Goal: Task Accomplishment & Management: Complete application form

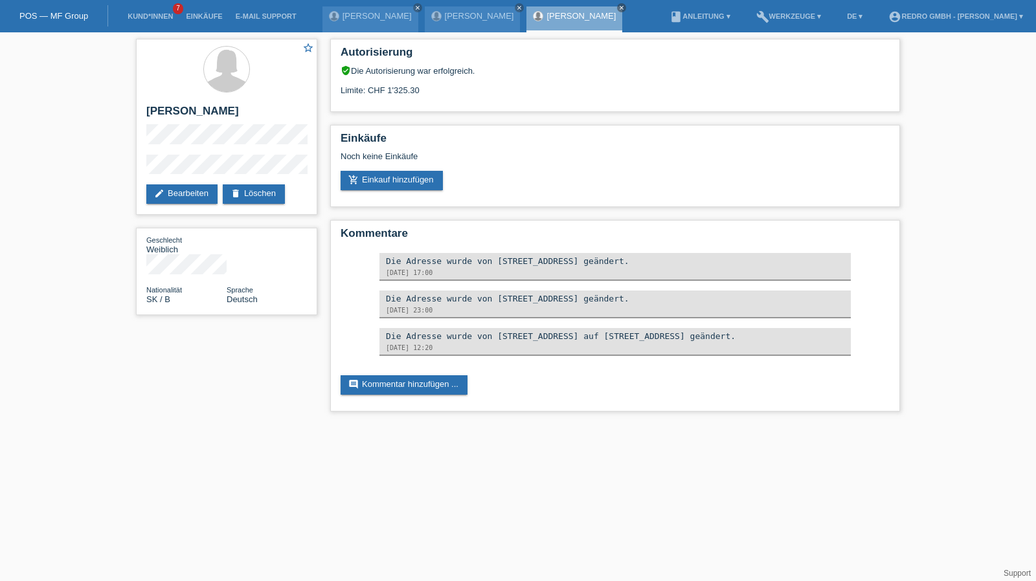
click at [136, 12] on li "Kund*innen 7" at bounding box center [150, 16] width 58 height 33
click at [136, 16] on link "Kund*innen" at bounding box center [150, 16] width 58 height 8
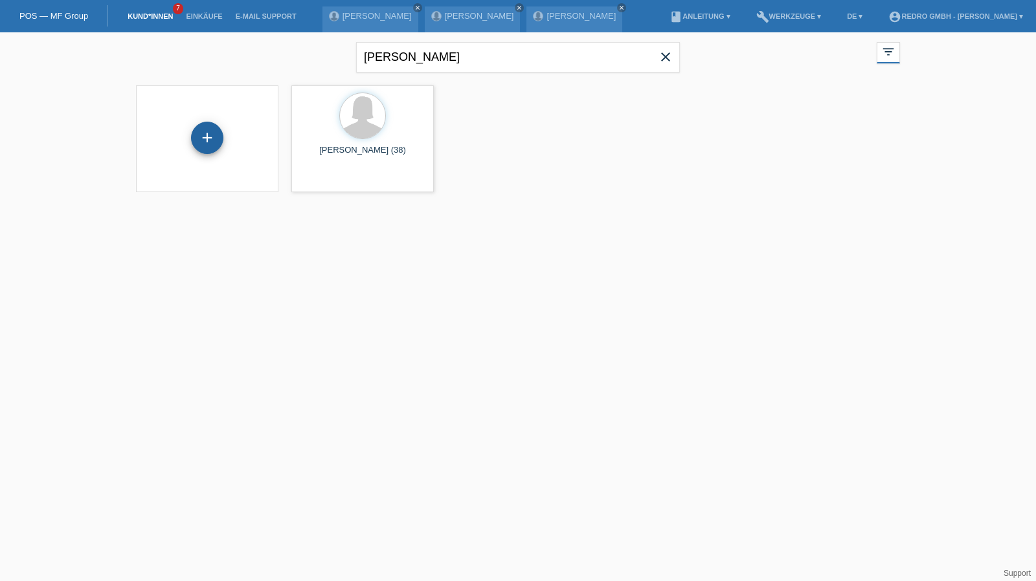
click at [216, 134] on div "+" at bounding box center [207, 138] width 31 height 22
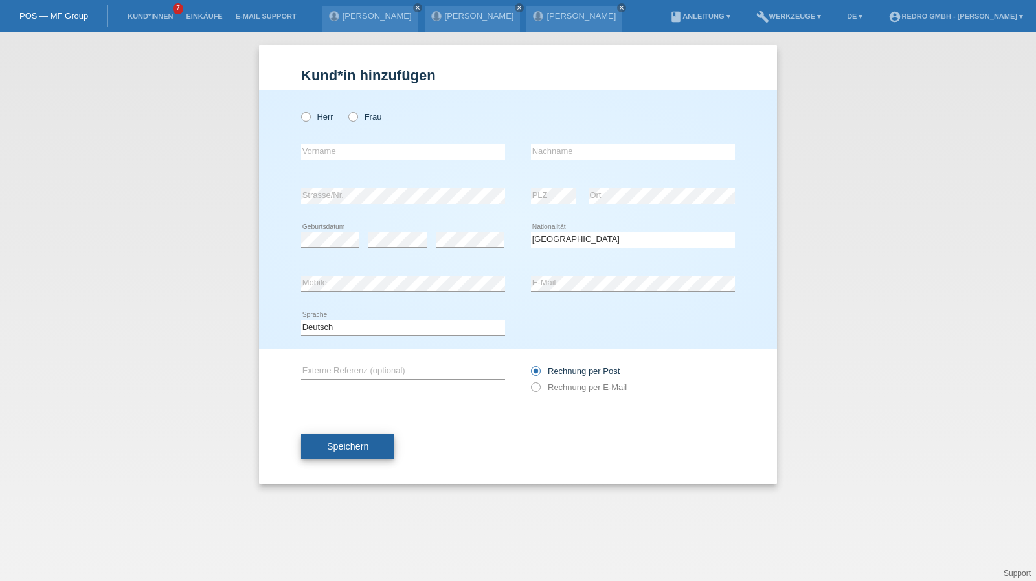
click at [366, 440] on button "Speichern" at bounding box center [347, 446] width 93 height 25
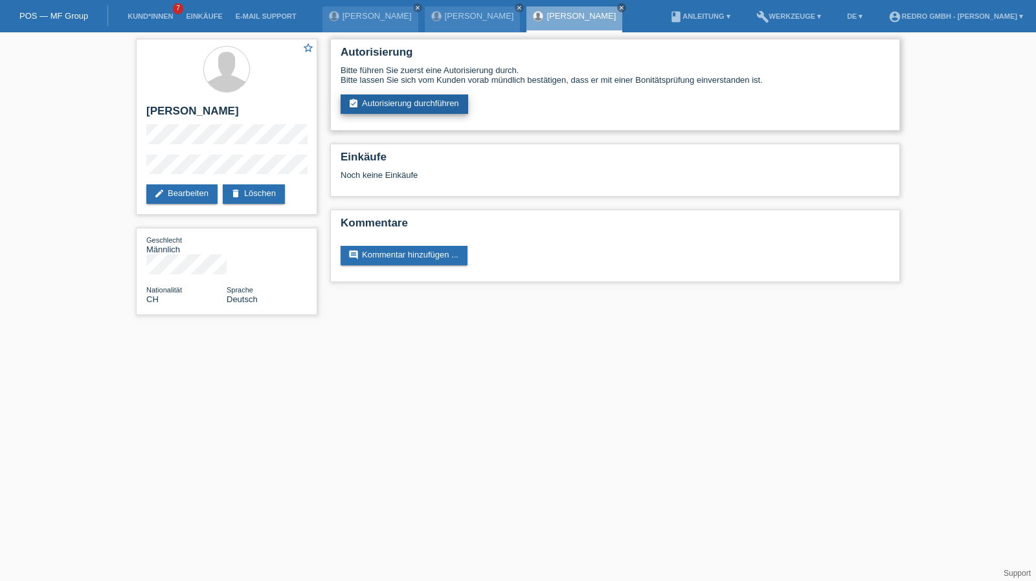
click at [424, 104] on link "assignment_turned_in Autorisierung durchführen" at bounding box center [404, 104] width 128 height 19
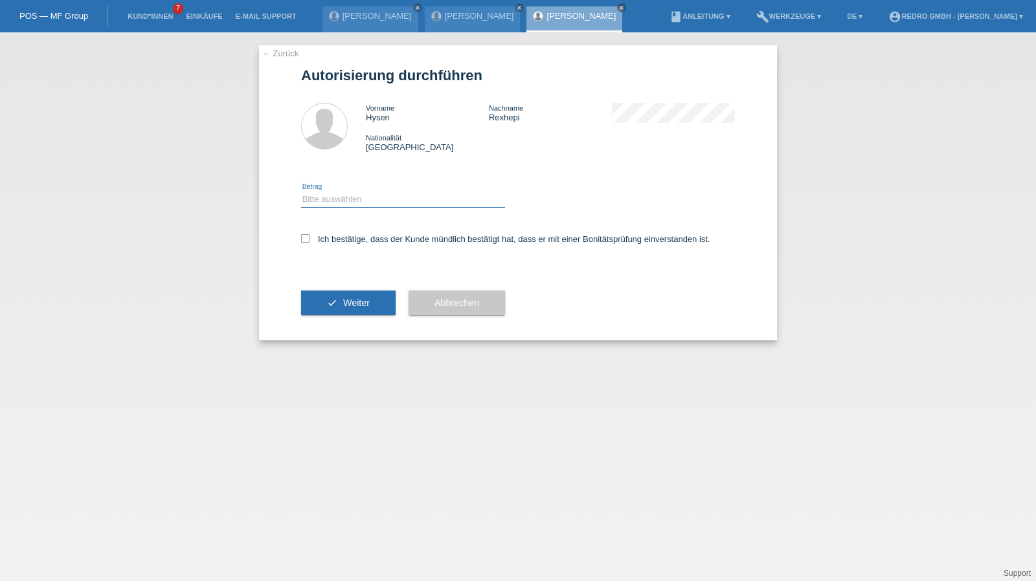
drag, startPoint x: 361, startPoint y: 195, endPoint x: 355, endPoint y: 207, distance: 13.3
click at [361, 195] on select "Bitte auswählen CHF 1.00 - CHF 499.00 CHF 500.00 - CHF 1'999.00 CHF 2'000.00 - …" at bounding box center [403, 200] width 204 height 16
select select "1"
click at [301, 192] on select "Bitte auswählen CHF 1.00 - CHF 499.00 CHF 500.00 - CHF 1'999.00 CHF 2'000.00 - …" at bounding box center [403, 200] width 204 height 16
click at [333, 238] on label "Ich bestätige, dass der Kunde mündlich bestätigt hat, dass er mit einer Bonität…" at bounding box center [505, 239] width 409 height 10
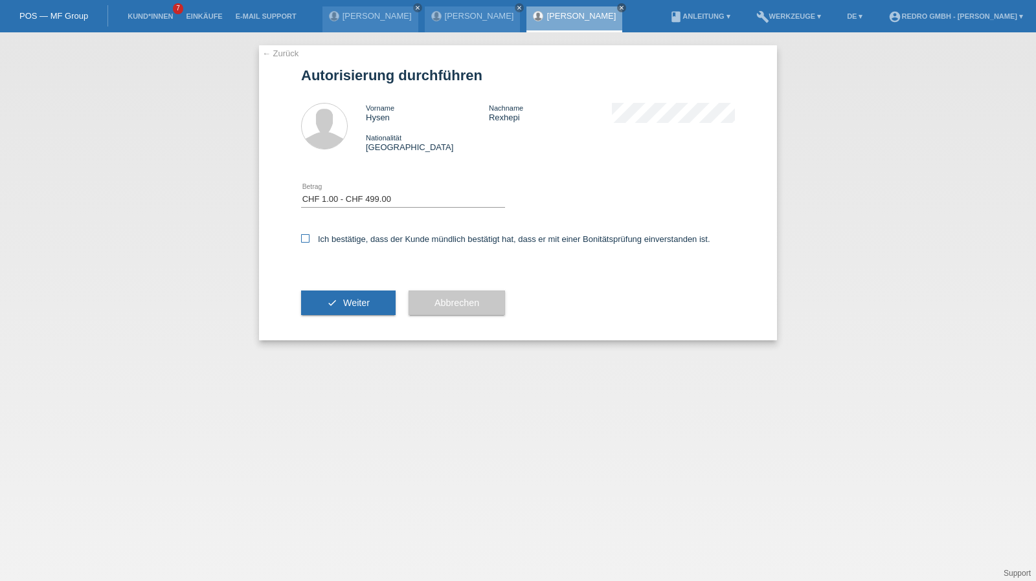
click at [309, 238] on input "Ich bestätige, dass der Kunde mündlich bestätigt hat, dass er mit einer Bonität…" at bounding box center [305, 238] width 8 height 8
checkbox input "true"
click at [322, 317] on div "check Weiter" at bounding box center [348, 302] width 95 height 75
click at [327, 303] on icon "check" at bounding box center [332, 303] width 10 height 10
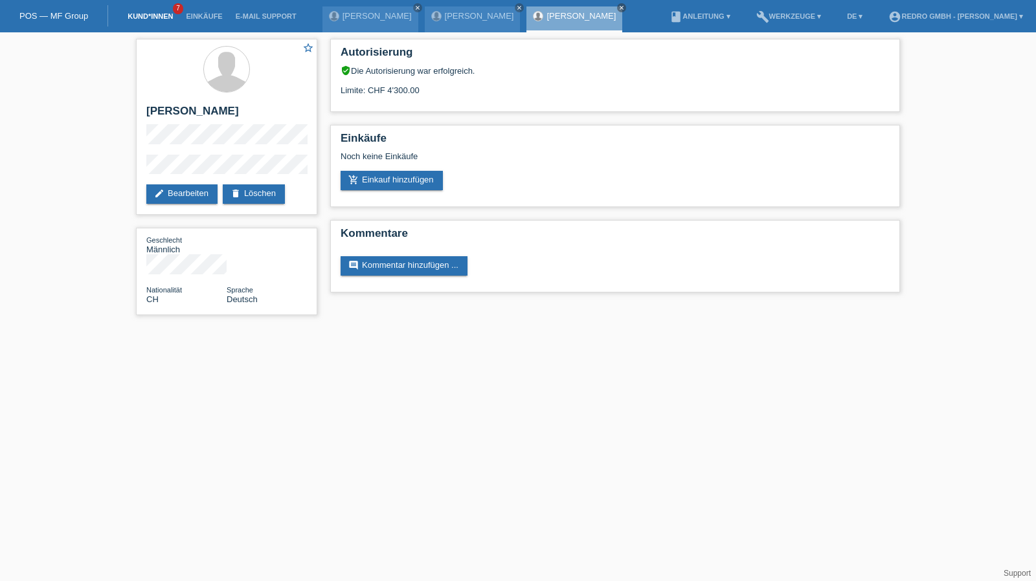
click at [156, 17] on link "Kund*innen" at bounding box center [150, 16] width 58 height 8
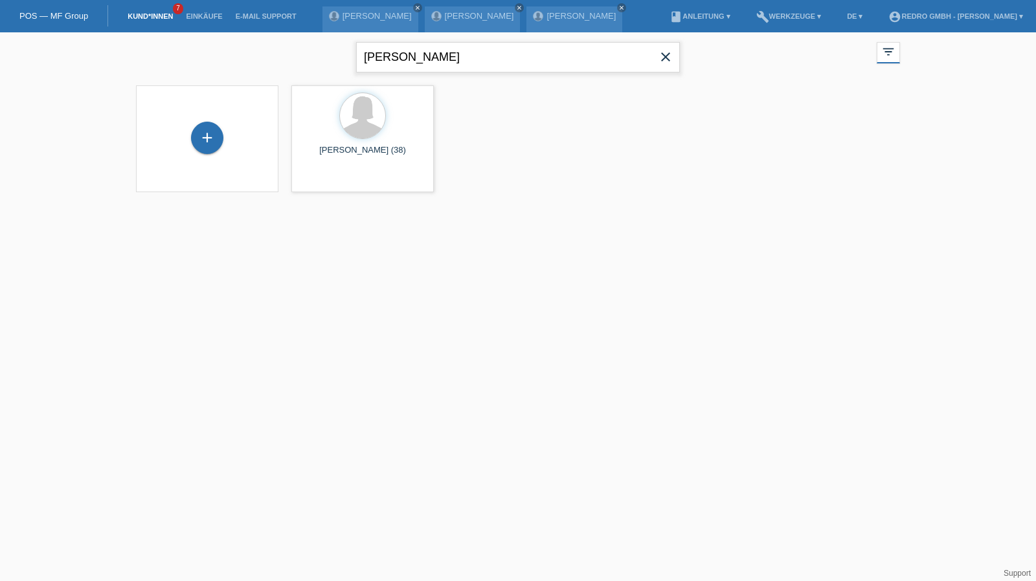
click at [455, 71] on input "farcas" at bounding box center [518, 57] width 324 height 30
paste input "Drahomira"
type input "Drahomira"
click at [322, 188] on div "launch Anzeigen" at bounding box center [321, 181] width 58 height 19
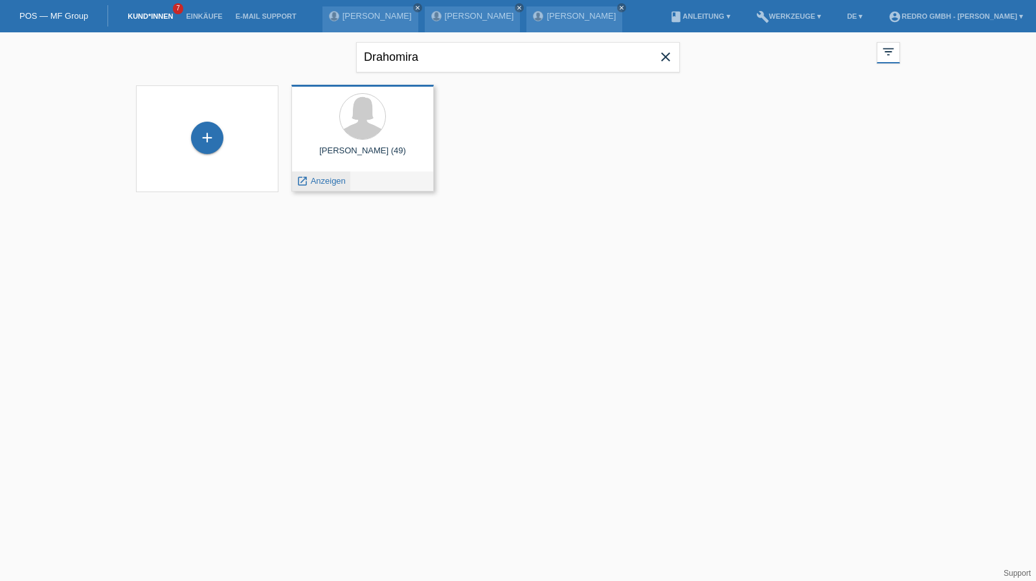
click at [323, 183] on span "Anzeigen" at bounding box center [328, 181] width 35 height 10
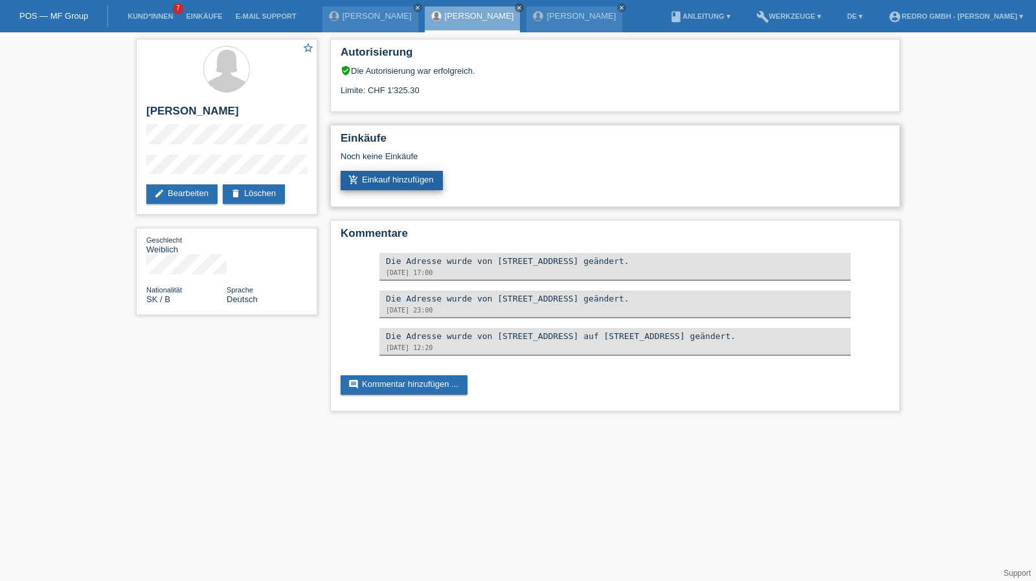
click at [397, 184] on link "add_shopping_cart Einkauf hinzufügen" at bounding box center [391, 180] width 102 height 19
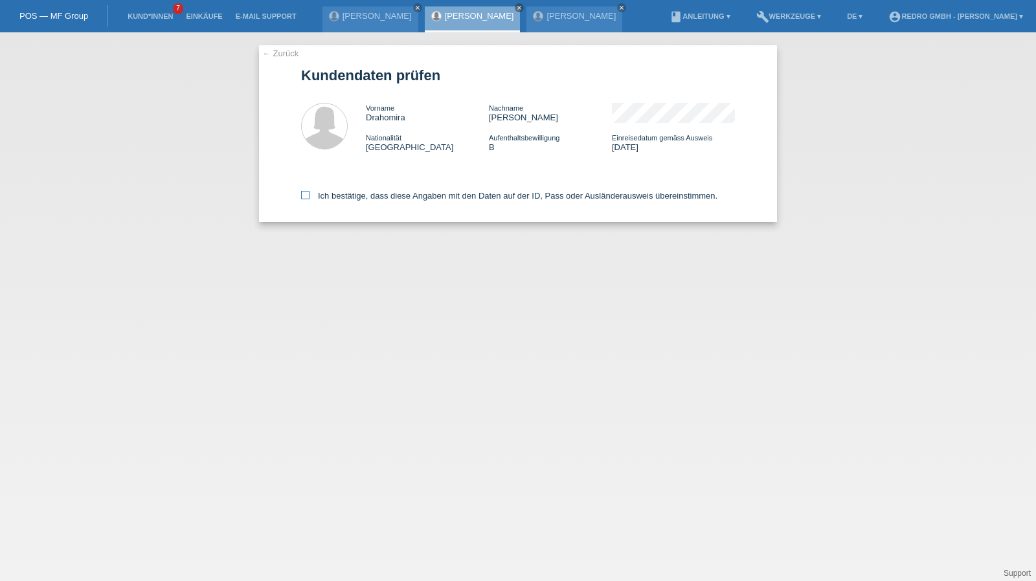
click at [361, 196] on label "Ich bestätige, dass diese Angaben mit den Daten auf der ID, Pass oder Ausländer…" at bounding box center [509, 196] width 416 height 10
click at [309, 196] on input "Ich bestätige, dass diese Angaben mit den Daten auf der ID, Pass oder Ausländer…" at bounding box center [305, 195] width 8 height 8
checkbox input "true"
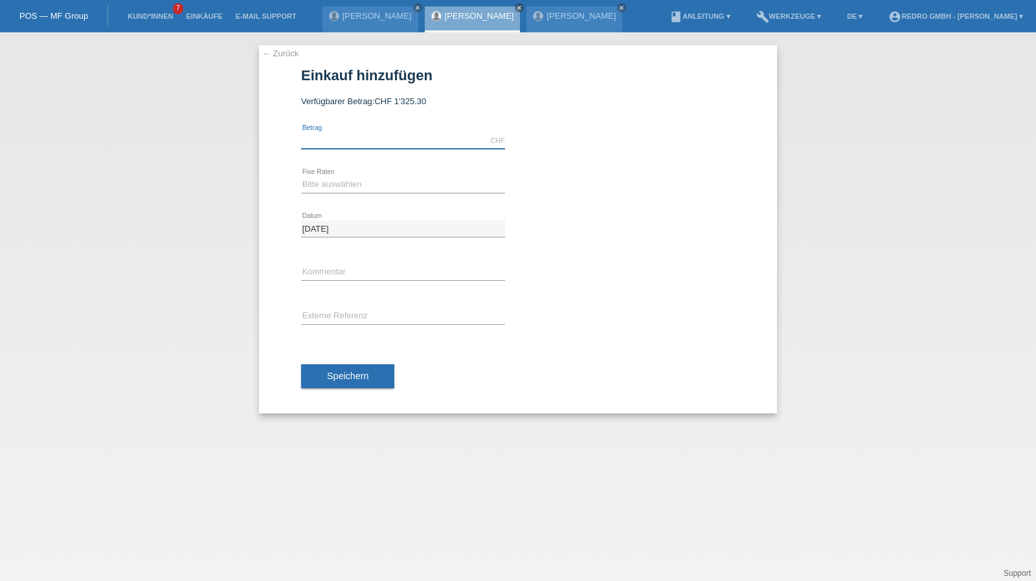
click at [368, 137] on input "text" at bounding box center [403, 141] width 204 height 16
type input "759.00"
click at [328, 184] on select "Bitte auswählen 6 Raten 12 Raten 24 Raten 36 Raten" at bounding box center [403, 185] width 204 height 16
select select "584"
click at [301, 177] on select "Bitte auswählen 6 Raten 12 Raten 24 Raten 36 Raten" at bounding box center [403, 185] width 204 height 16
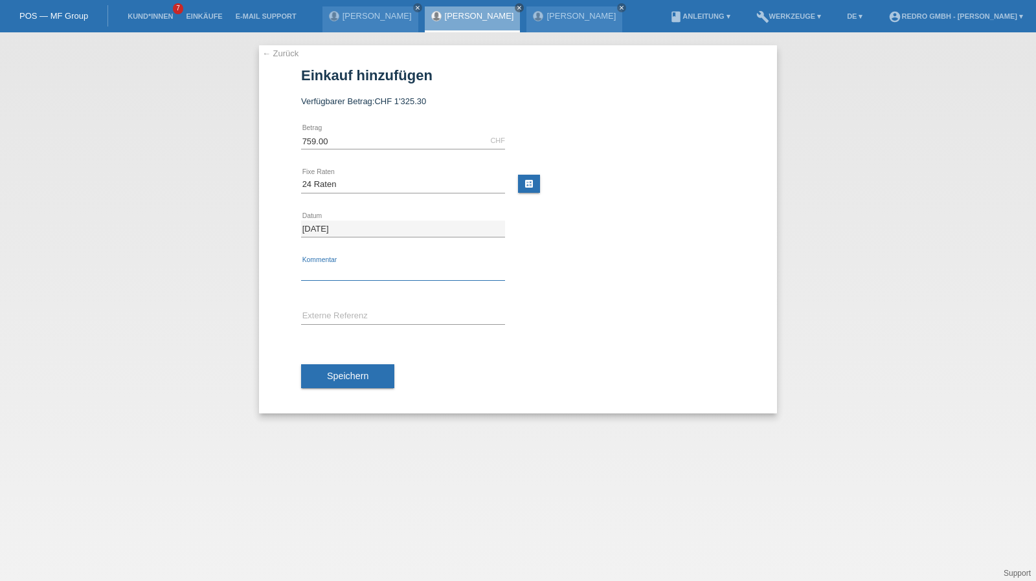
click at [323, 271] on input "text" at bounding box center [403, 273] width 204 height 16
type input "114845"
click at [348, 371] on span "Speichern" at bounding box center [347, 376] width 41 height 10
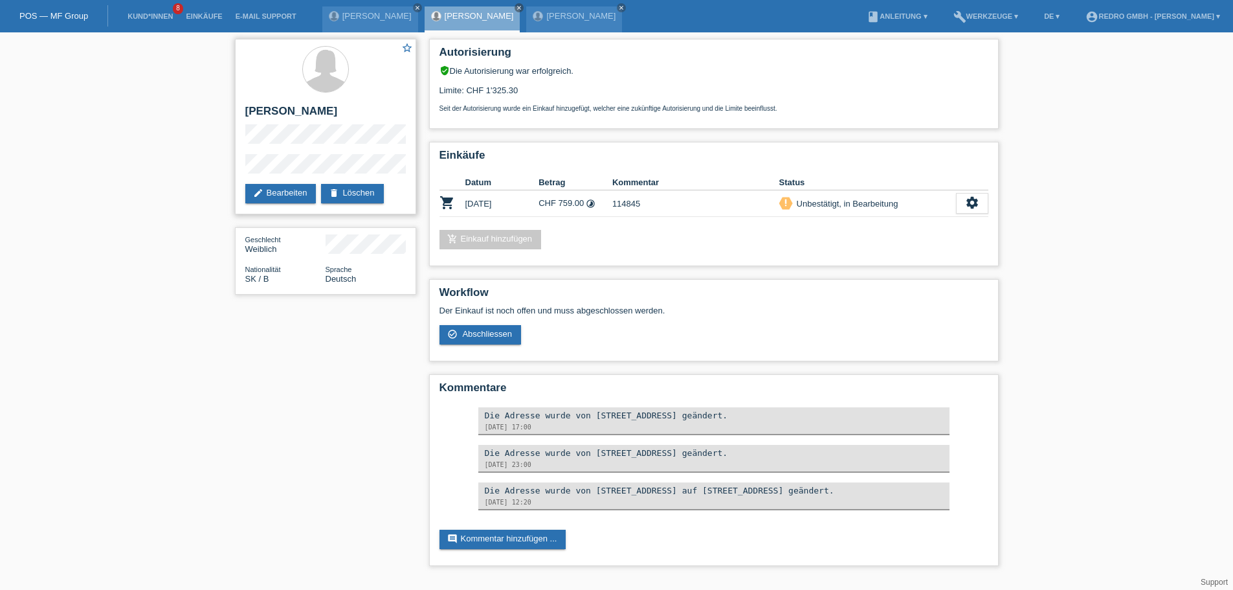
click at [241, 166] on div "star_border [PERSON_NAME] edit Bearbeiten delete Löschen" at bounding box center [325, 126] width 181 height 175
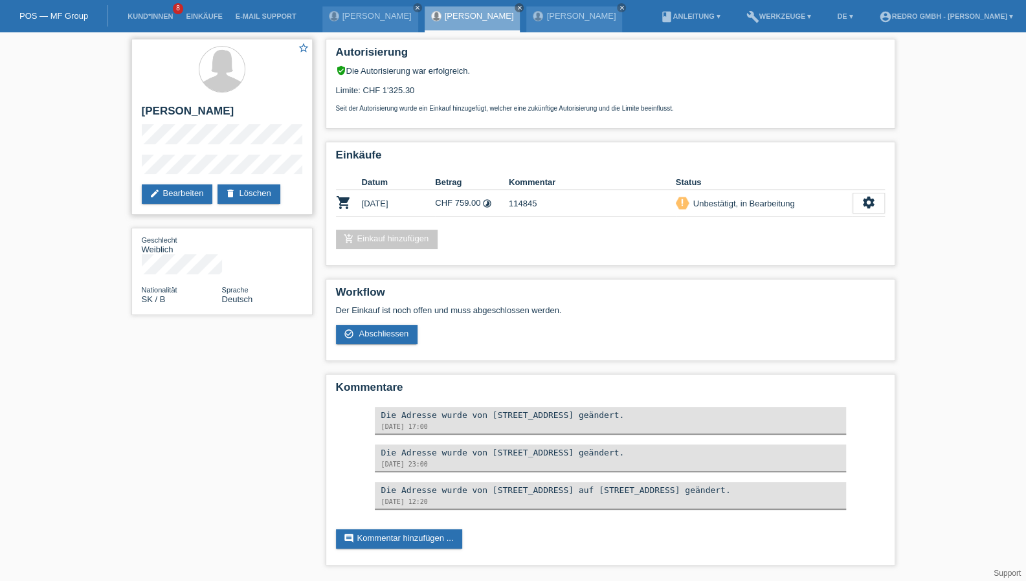
scroll to position [20, 0]
